Goal: Find specific page/section: Find specific page/section

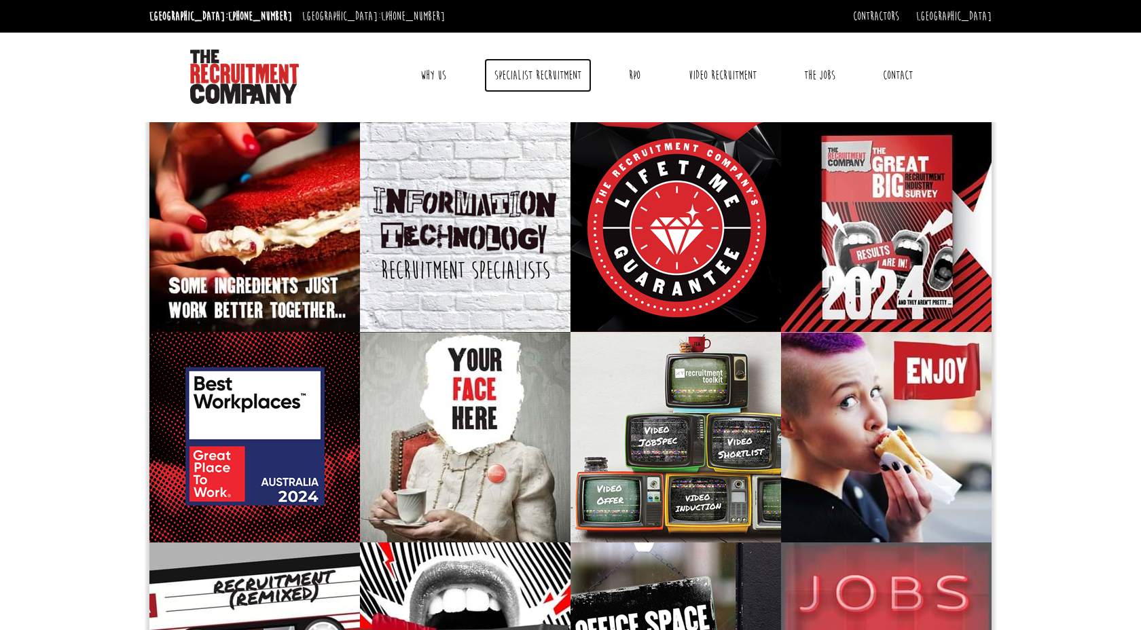
click at [541, 73] on link "Specialist Recruitment" at bounding box center [537, 75] width 107 height 34
